Goal: Information Seeking & Learning: Learn about a topic

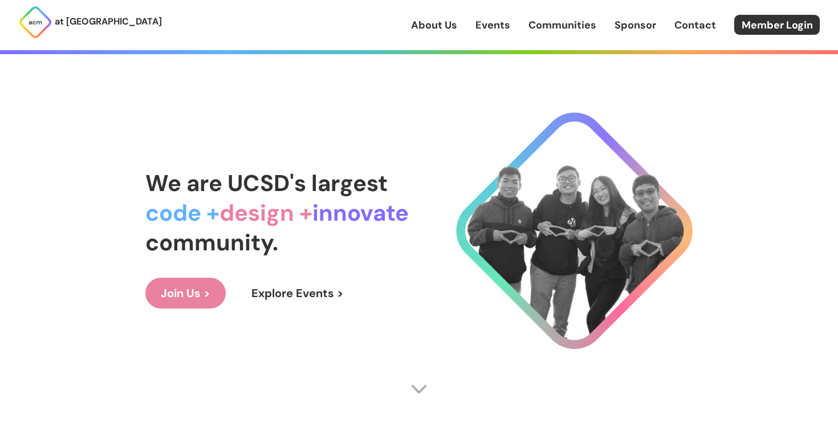
click at [636, 112] on img at bounding box center [574, 230] width 237 height 237
click at [499, 97] on div "We are UCSD's largest code + design + innovate community. Join Us > Explore Eve…" at bounding box center [418, 238] width 547 height 380
click at [410, 369] on div "We are UCSD's largest code + design + innovate community. Join Us > Explore Eve…" at bounding box center [418, 238] width 547 height 380
click at [413, 376] on div "We are UCSD's largest code + design + innovate community. Join Us > Explore Eve…" at bounding box center [418, 238] width 547 height 380
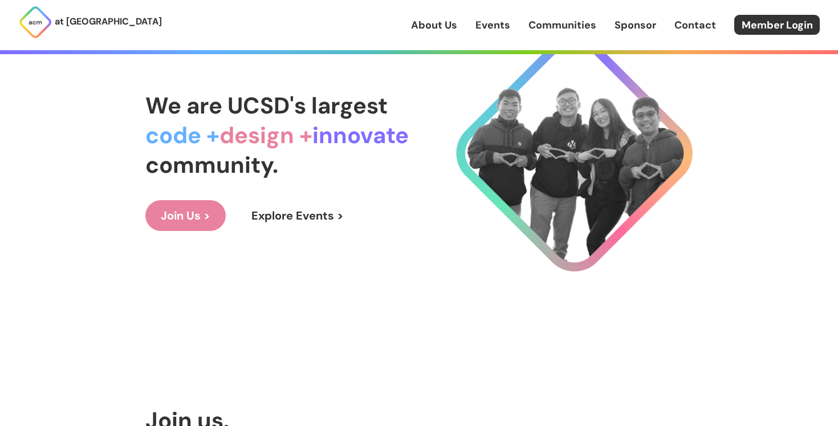
scroll to position [74, 0]
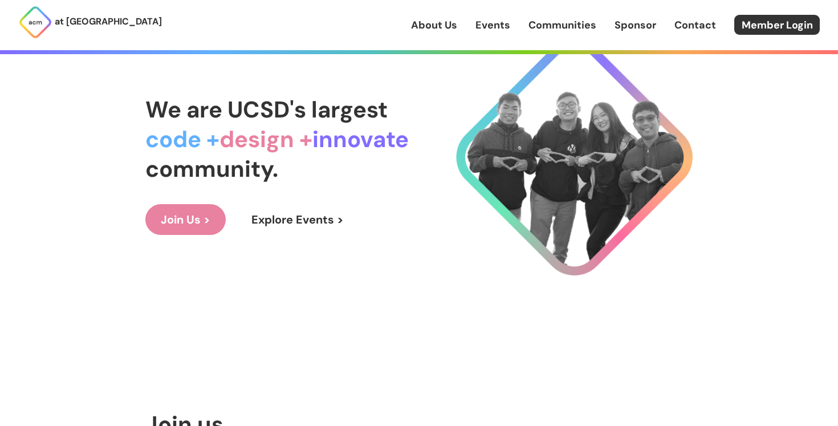
click at [279, 223] on link "Explore Events >" at bounding box center [297, 219] width 123 height 31
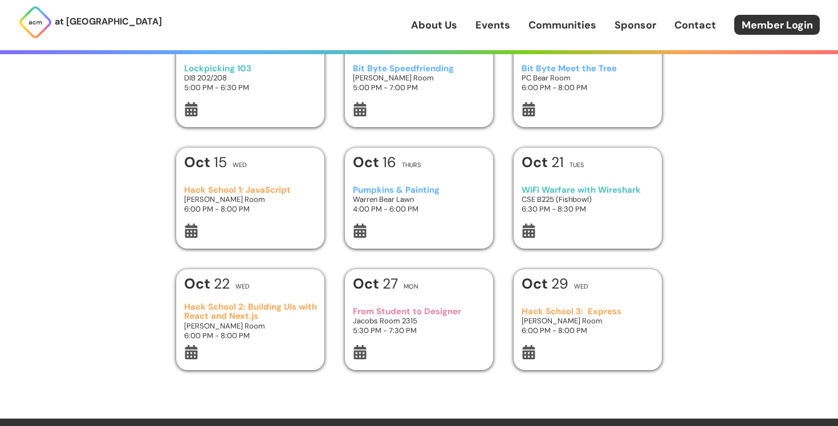
scroll to position [85, 0]
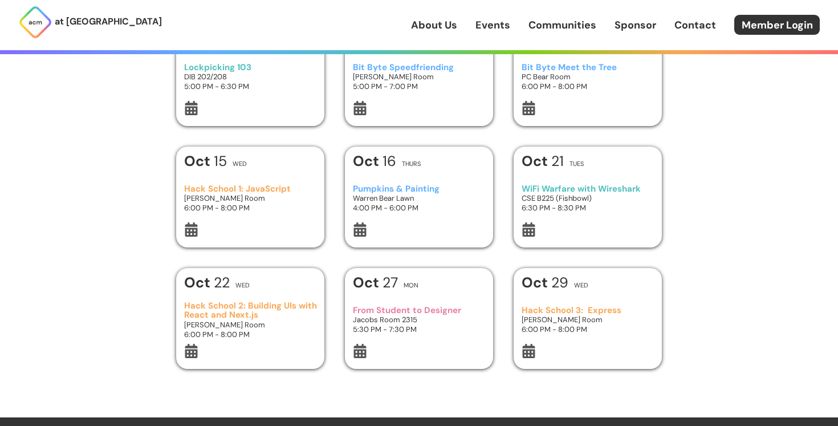
scroll to position [74, 0]
